Goal: Task Accomplishment & Management: Manage account settings

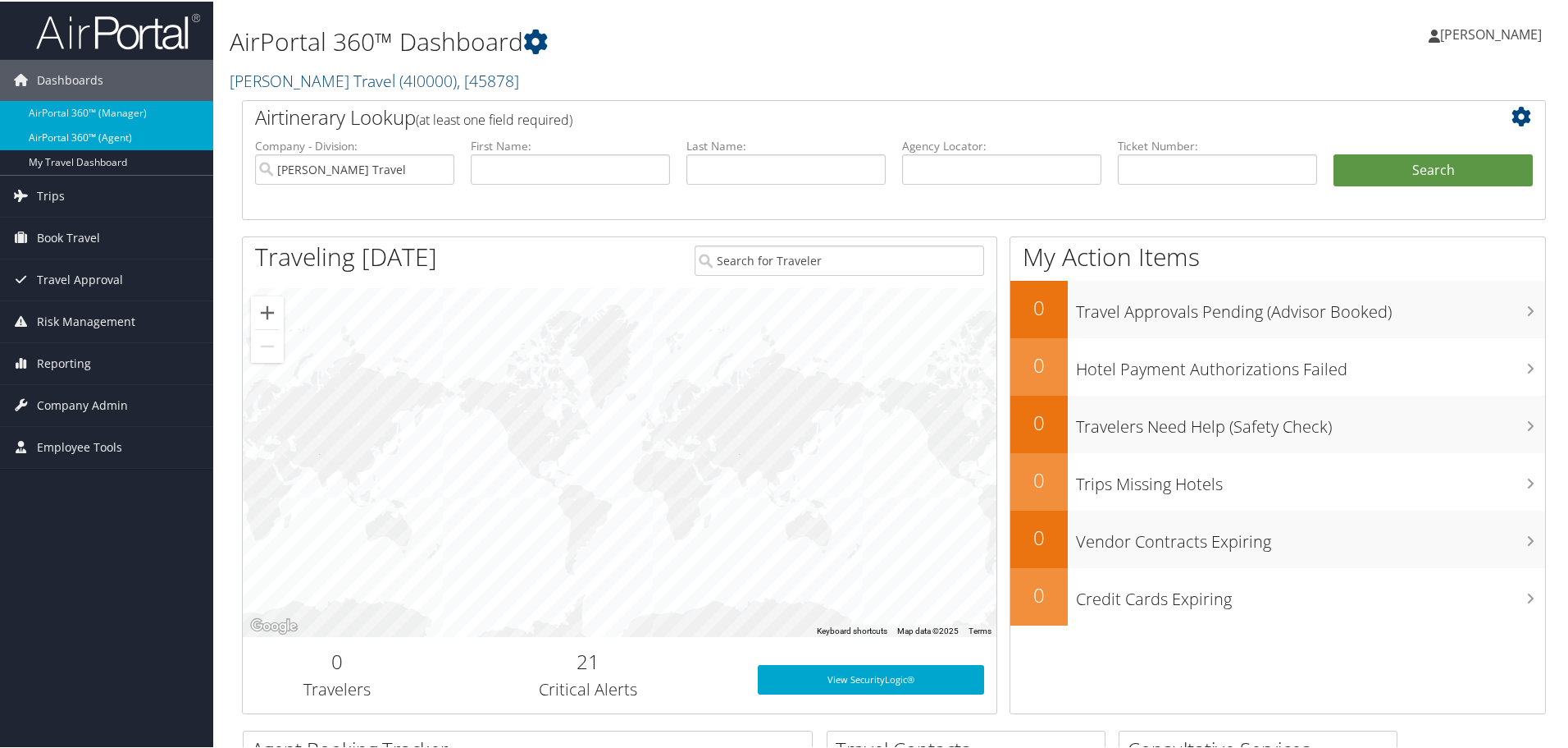
click at [128, 135] on link "AirPortal 360™ (Agent)" at bounding box center [107, 136] width 213 height 24
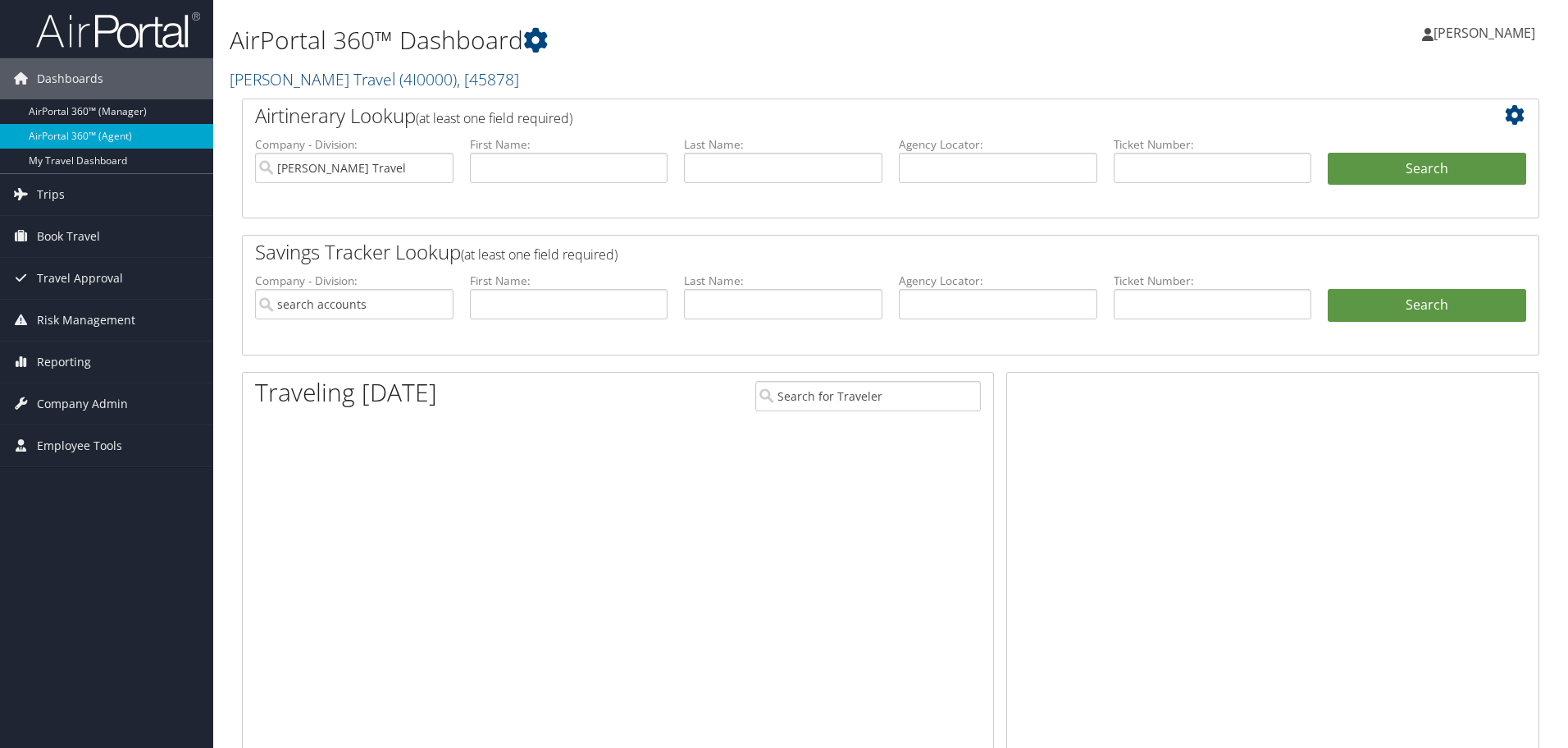
type input "[PERSON_NAME] Travel"
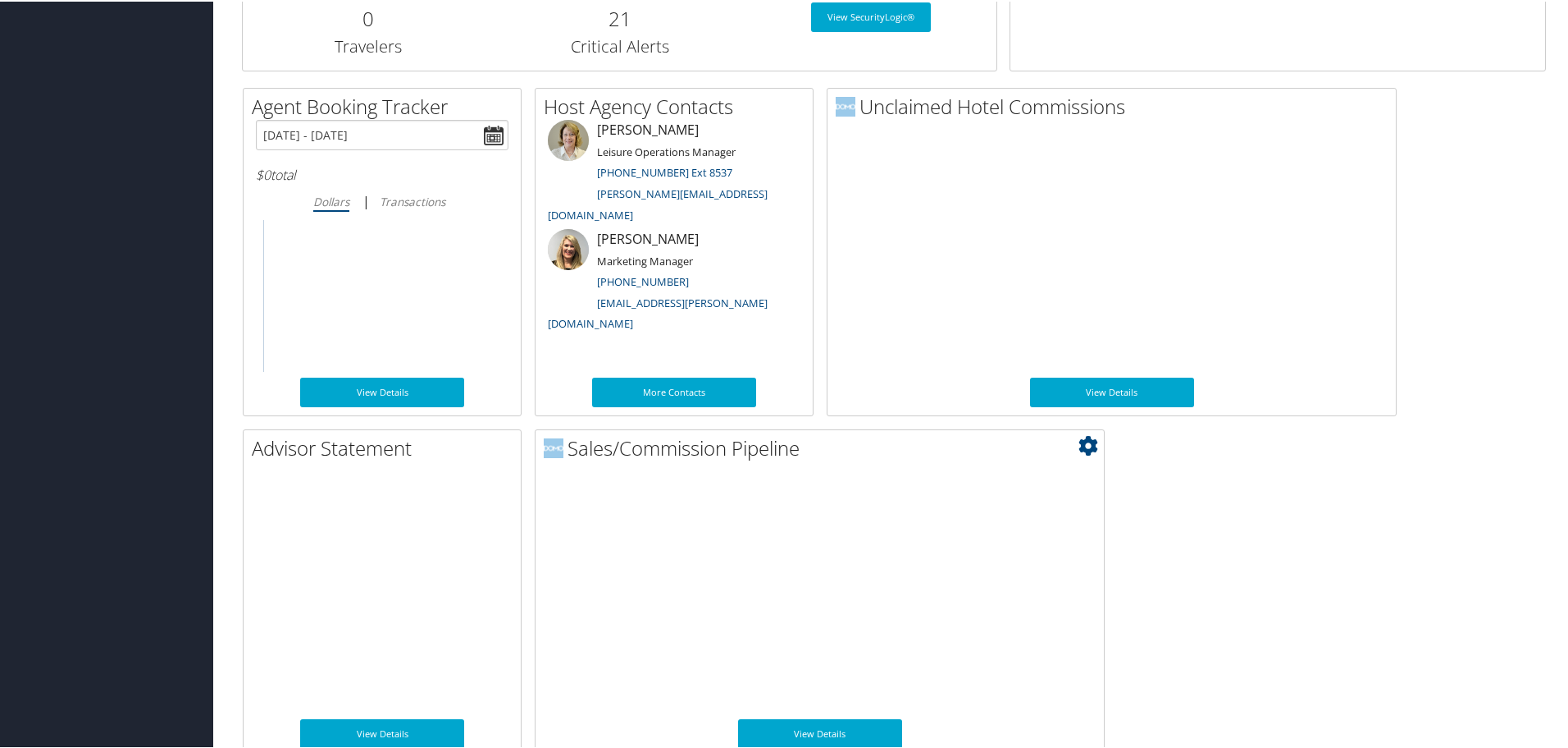
scroll to position [800, 0]
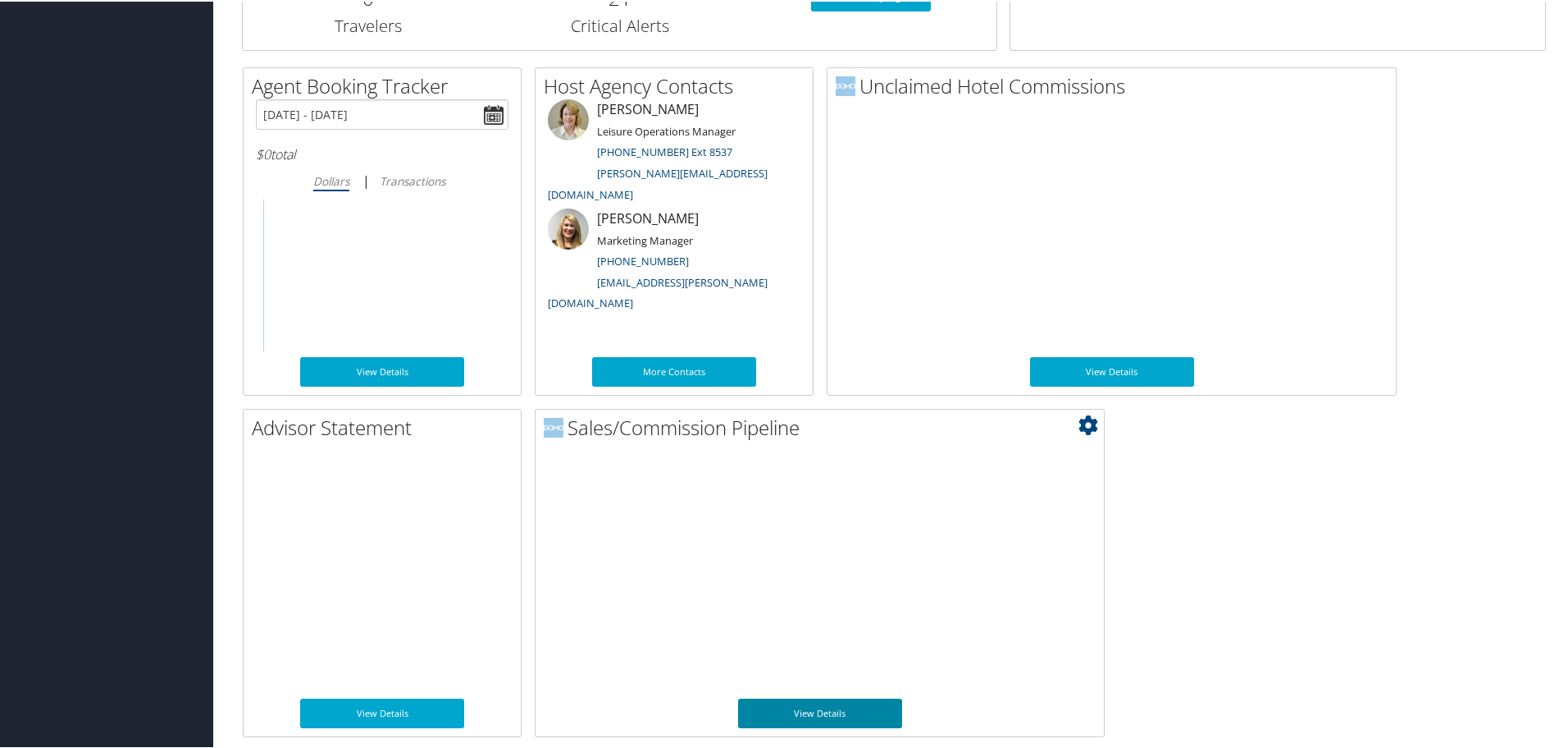
click at [827, 712] on link "View Details" at bounding box center [820, 711] width 164 height 29
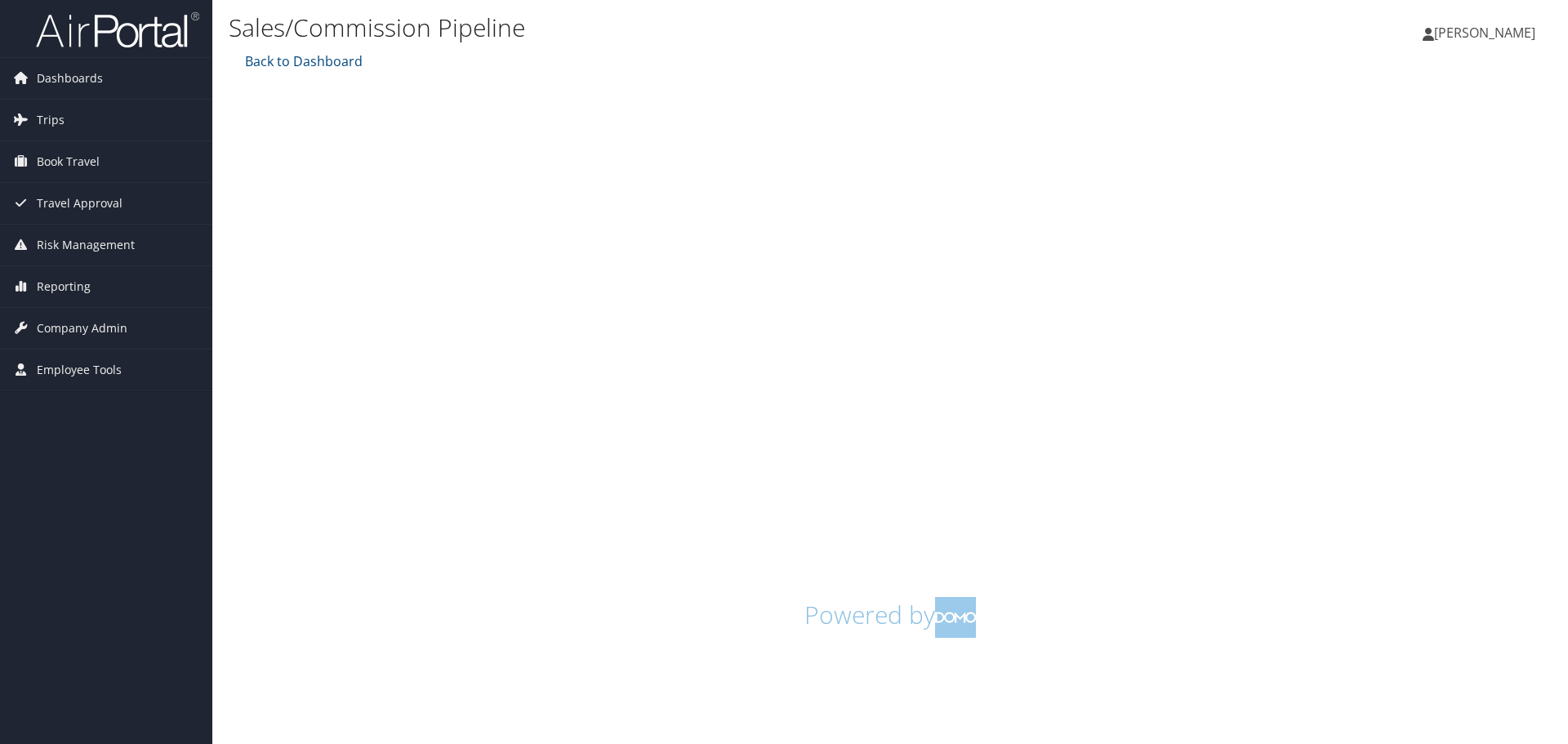
click at [1451, 33] on span "[PERSON_NAME]" at bounding box center [1484, 33] width 101 height 18
click at [1399, 293] on link "Sign Out" at bounding box center [1444, 293] width 182 height 28
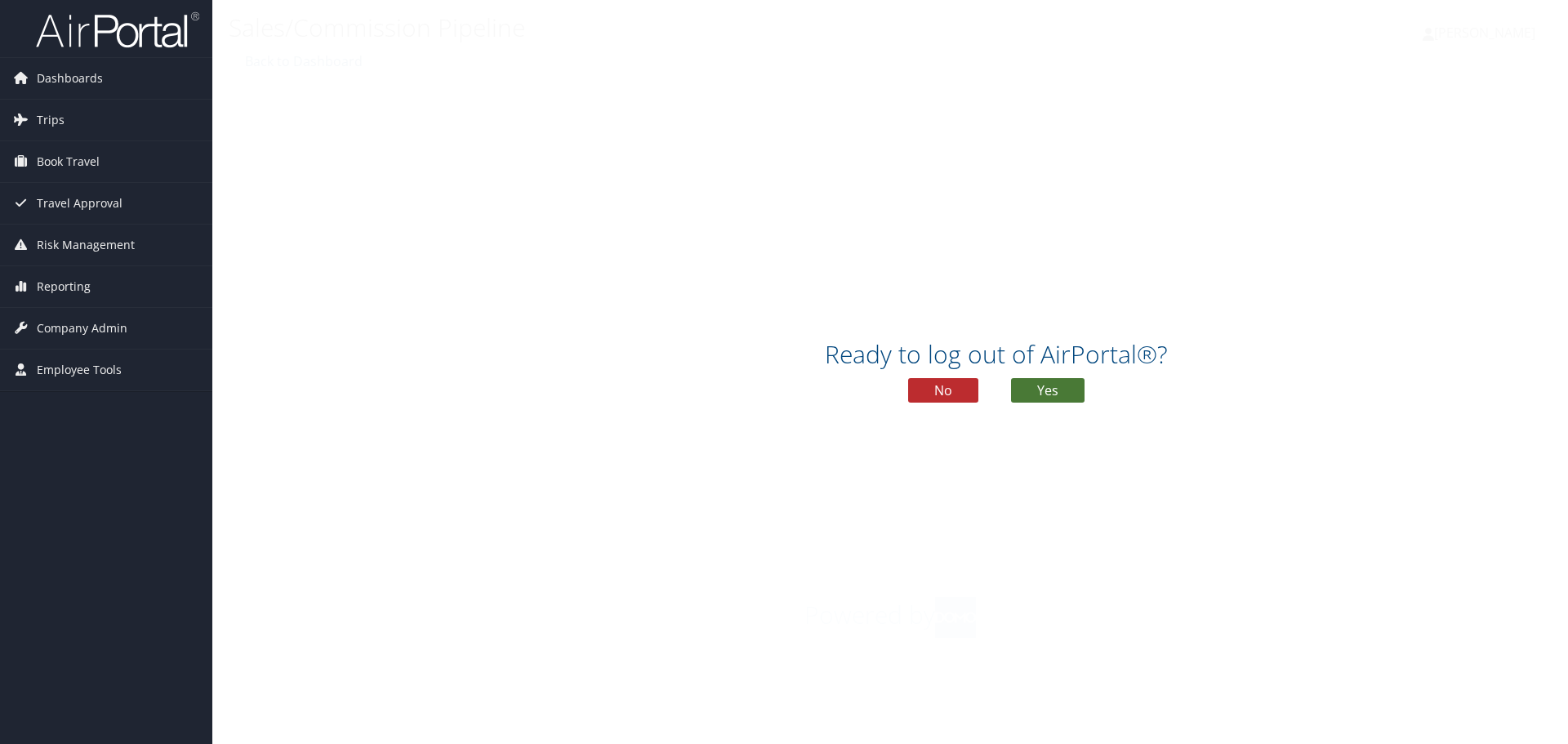
click at [1068, 392] on button "Yes" at bounding box center [1048, 390] width 74 height 24
